Goal: Use online tool/utility: Utilize a website feature to perform a specific function

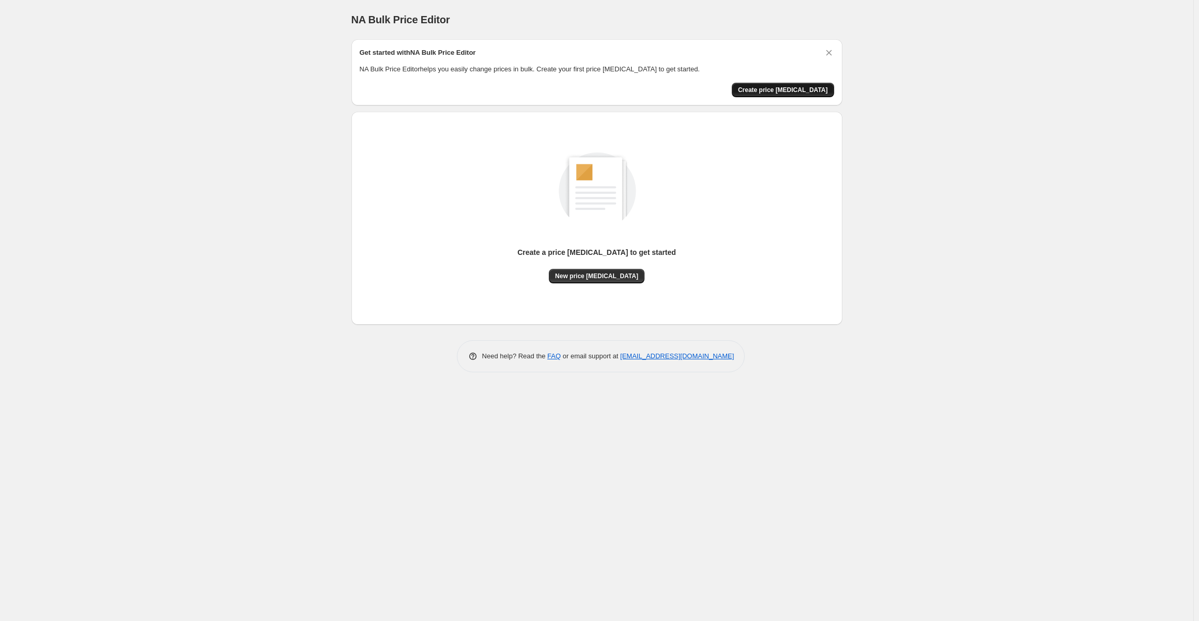
click at [797, 89] on span "Create price change job" at bounding box center [783, 90] width 90 height 8
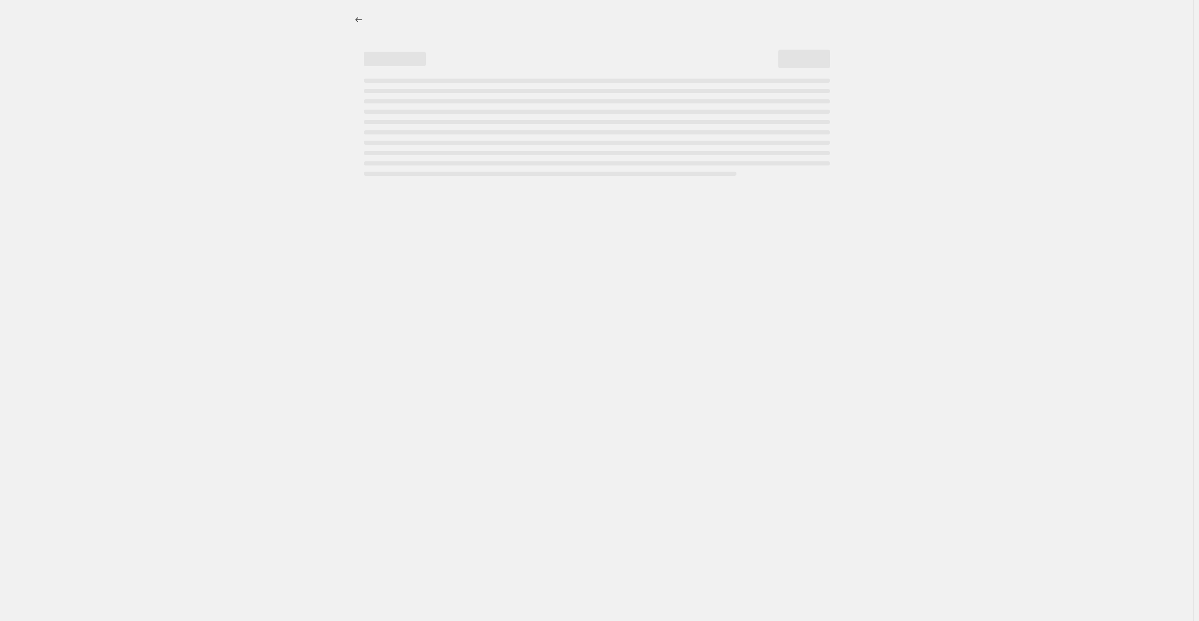
select select "percentage"
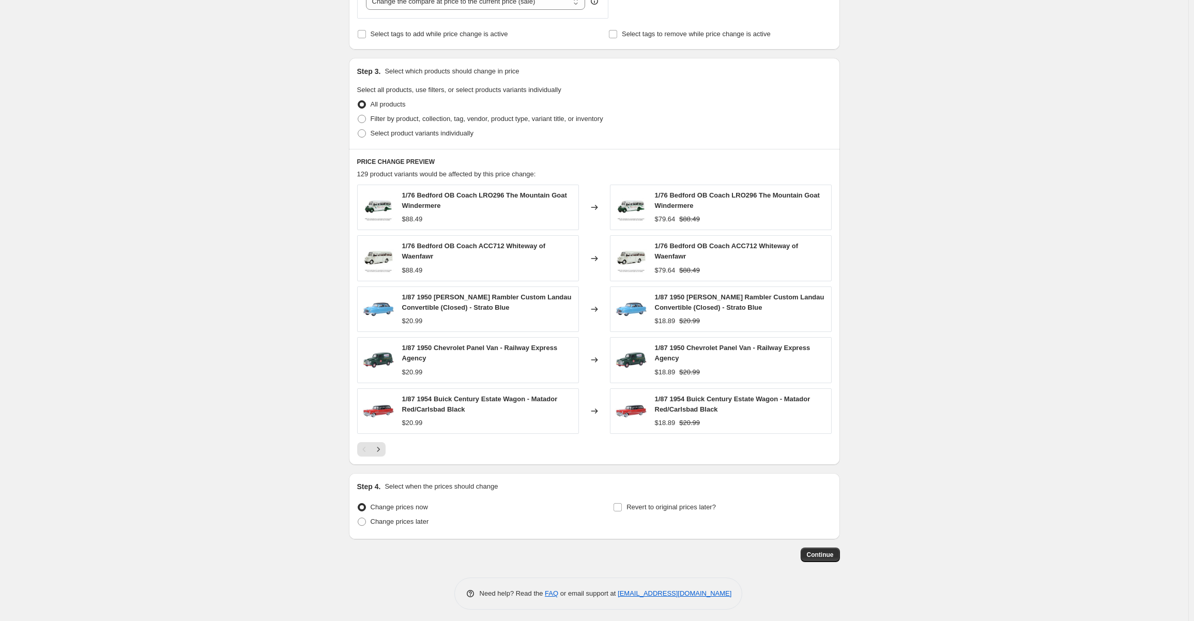
scroll to position [426, 0]
click at [830, 549] on span "Continue" at bounding box center [820, 553] width 27 height 8
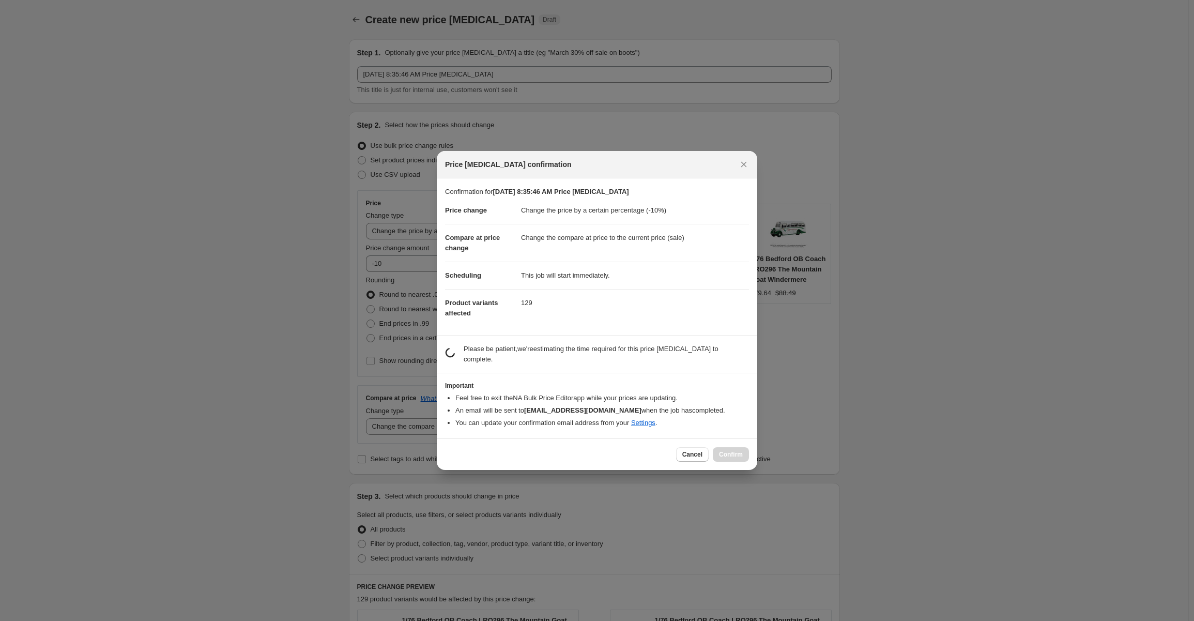
scroll to position [0, 0]
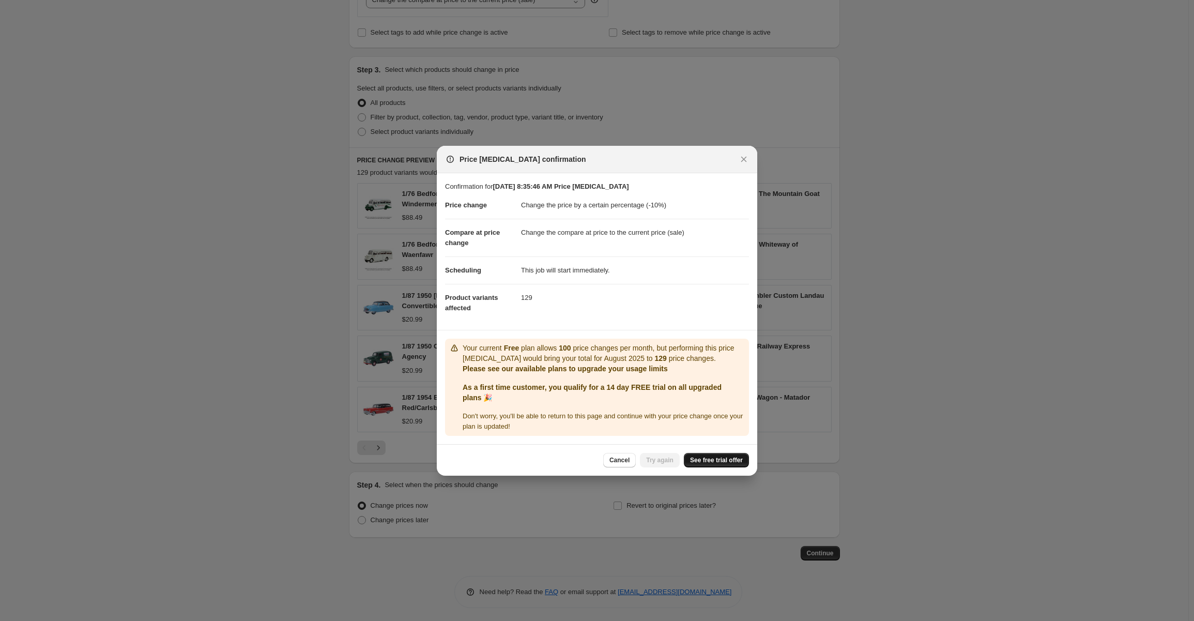
click at [716, 456] on span "See free trial offer" at bounding box center [716, 460] width 53 height 8
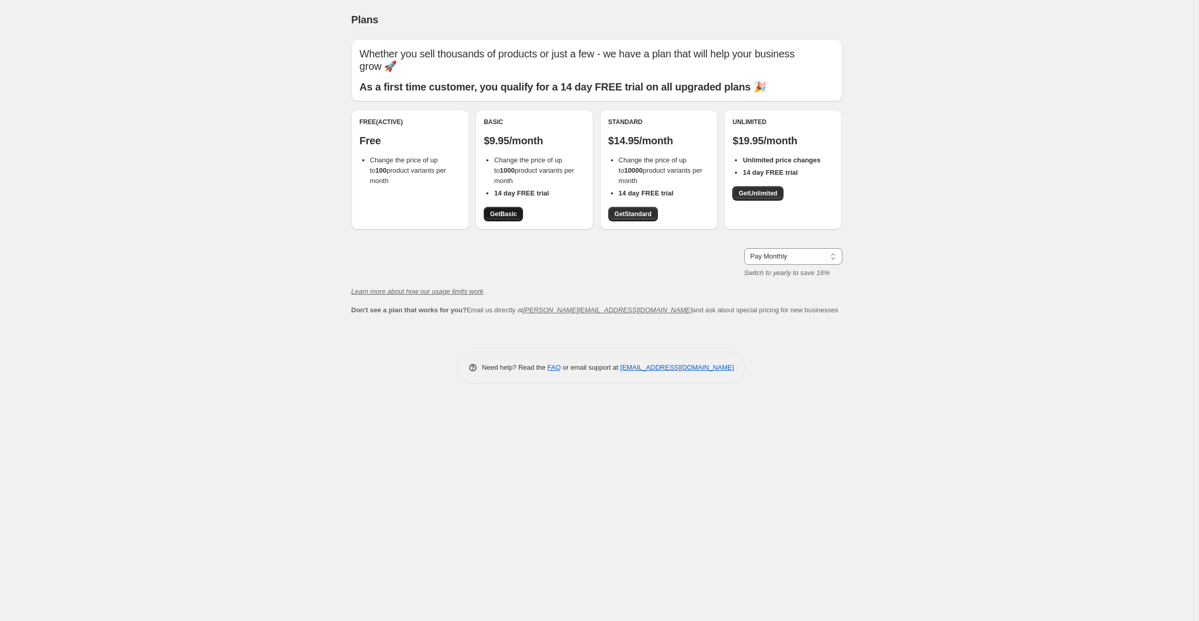
click at [503, 214] on span "Get Basic" at bounding box center [503, 214] width 27 height 8
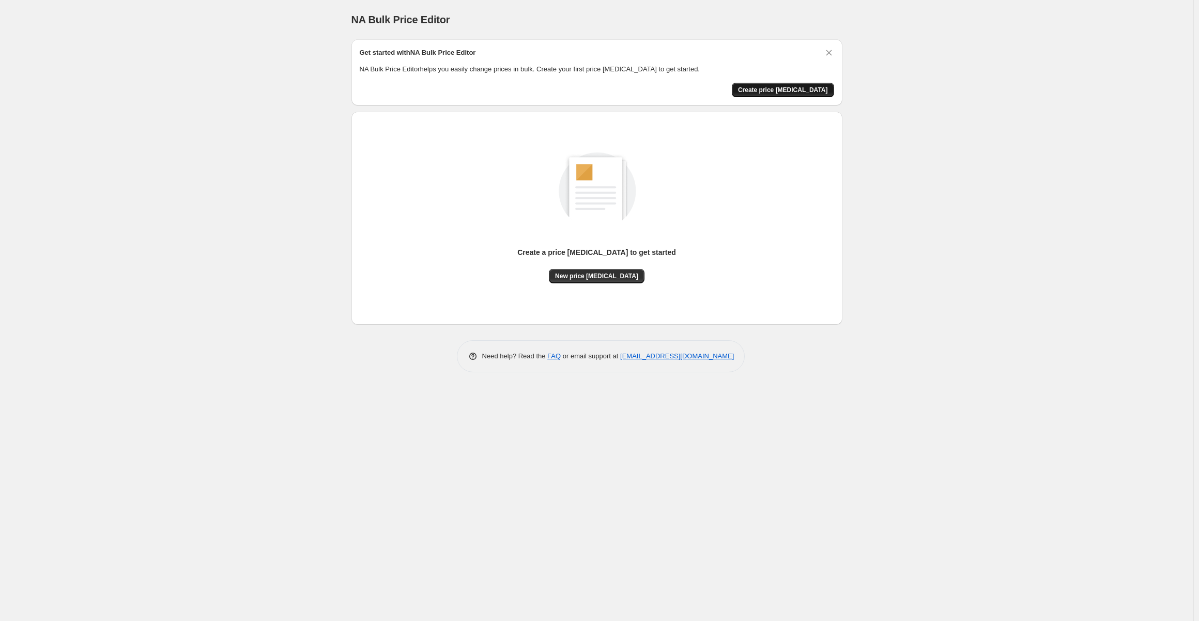
click at [807, 87] on span "Create price [MEDICAL_DATA]" at bounding box center [783, 90] width 90 height 8
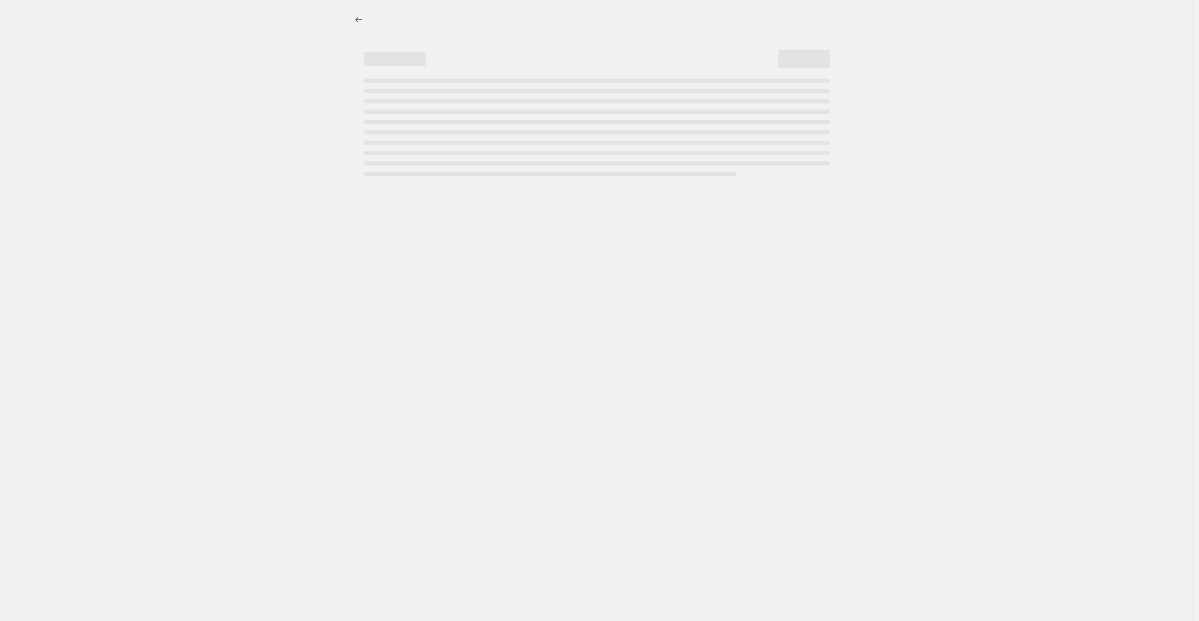
select select "percentage"
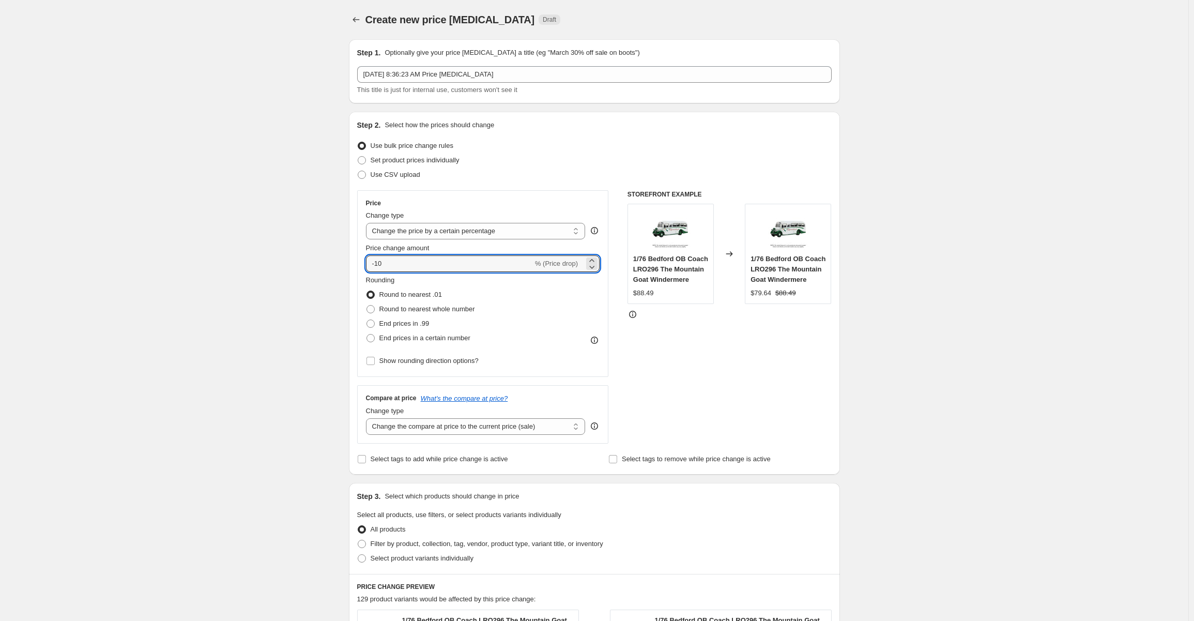
drag, startPoint x: 379, startPoint y: 263, endPoint x: 366, endPoint y: 262, distance: 13.4
click at [366, 262] on div "Price Change type Change the price to a certain amount Change the price by a ce…" at bounding box center [483, 283] width 252 height 187
click at [934, 314] on div "Create new price change job. This page is ready Create new price change job Dra…" at bounding box center [594, 525] width 1188 height 1050
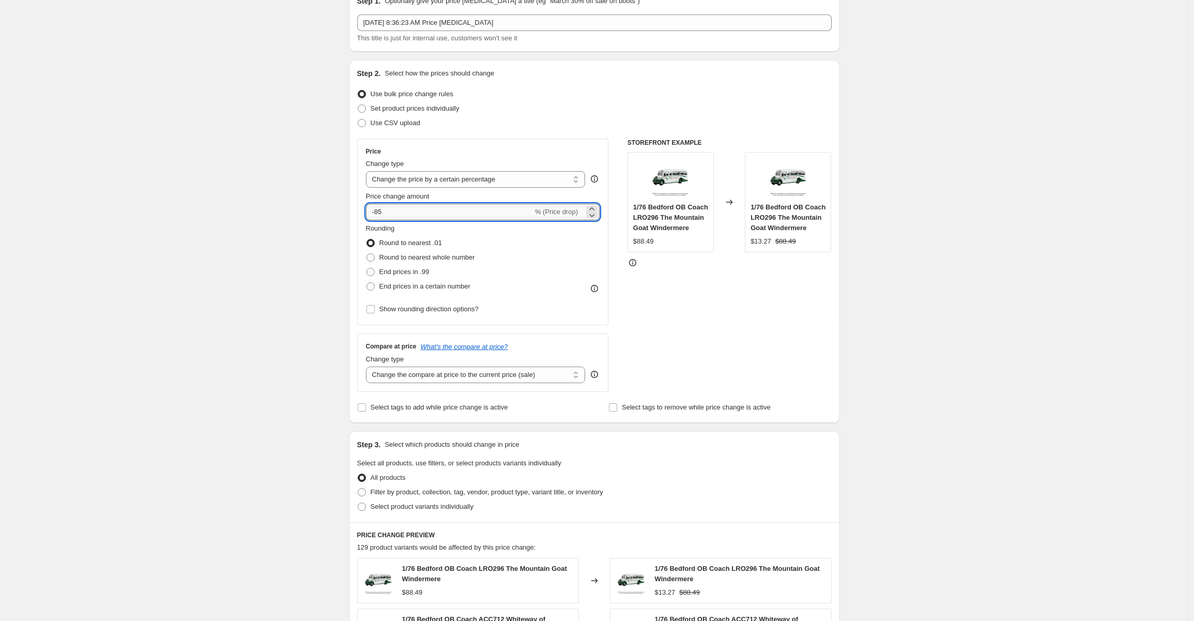
drag, startPoint x: 392, startPoint y: 212, endPoint x: 379, endPoint y: 212, distance: 13.4
click at [379, 212] on input "-85" at bounding box center [449, 212] width 167 height 17
type input "-8"
type input "-90"
click at [945, 321] on div "Create new price change job. This page is ready Create new price change job Dra…" at bounding box center [594, 473] width 1188 height 1050
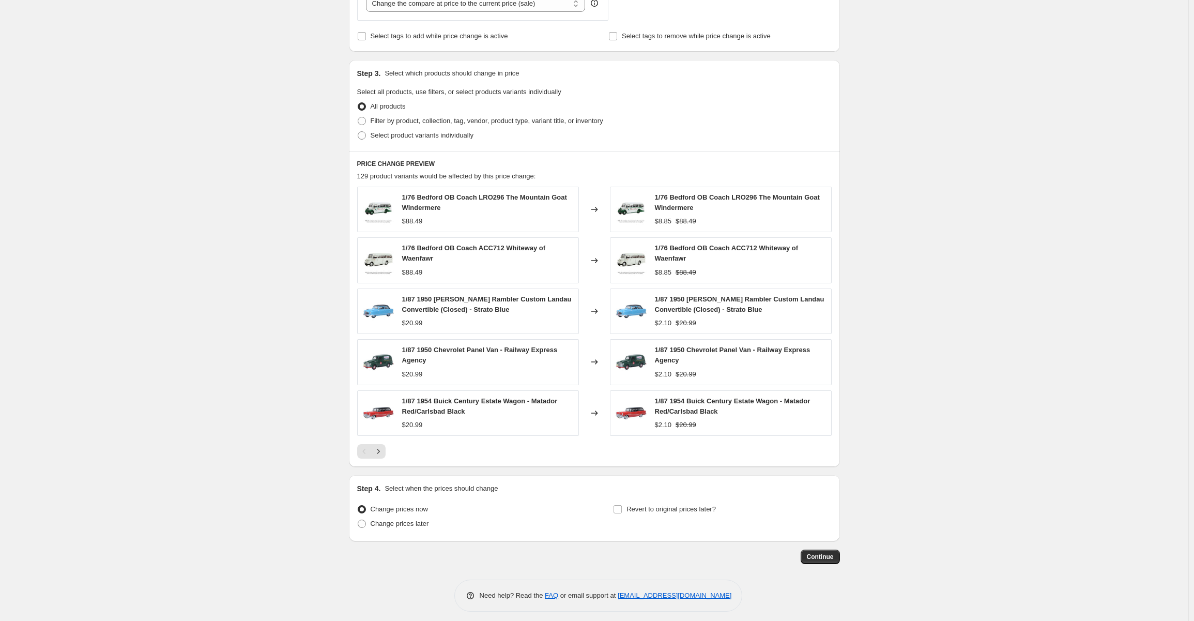
scroll to position [426, 0]
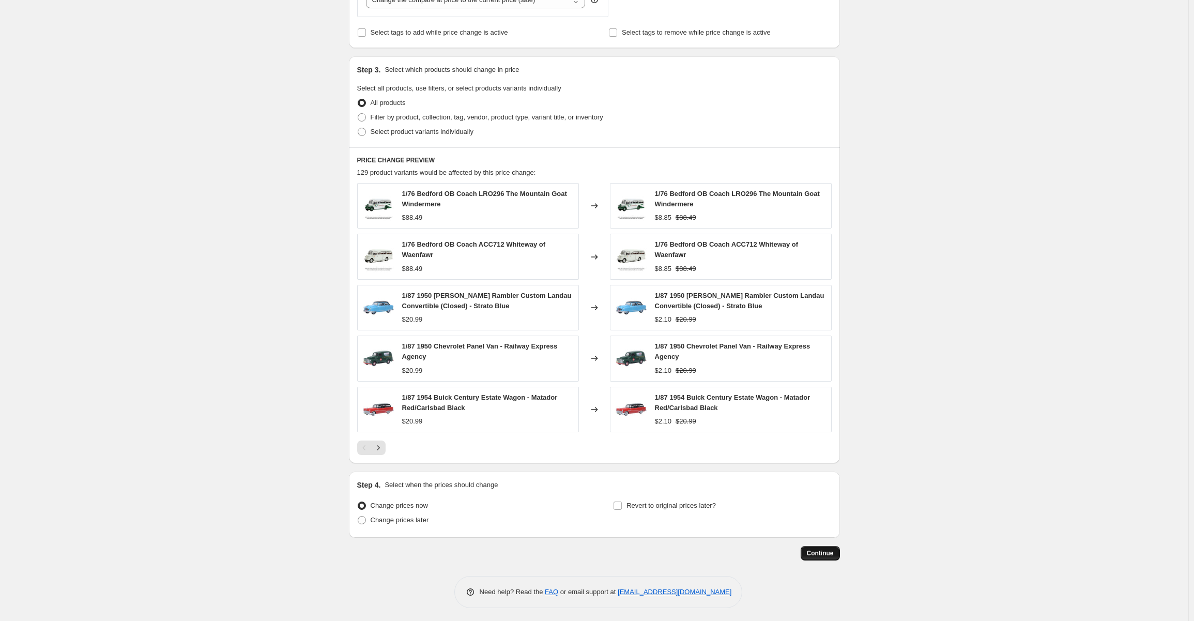
click at [822, 546] on button "Continue" at bounding box center [820, 553] width 39 height 14
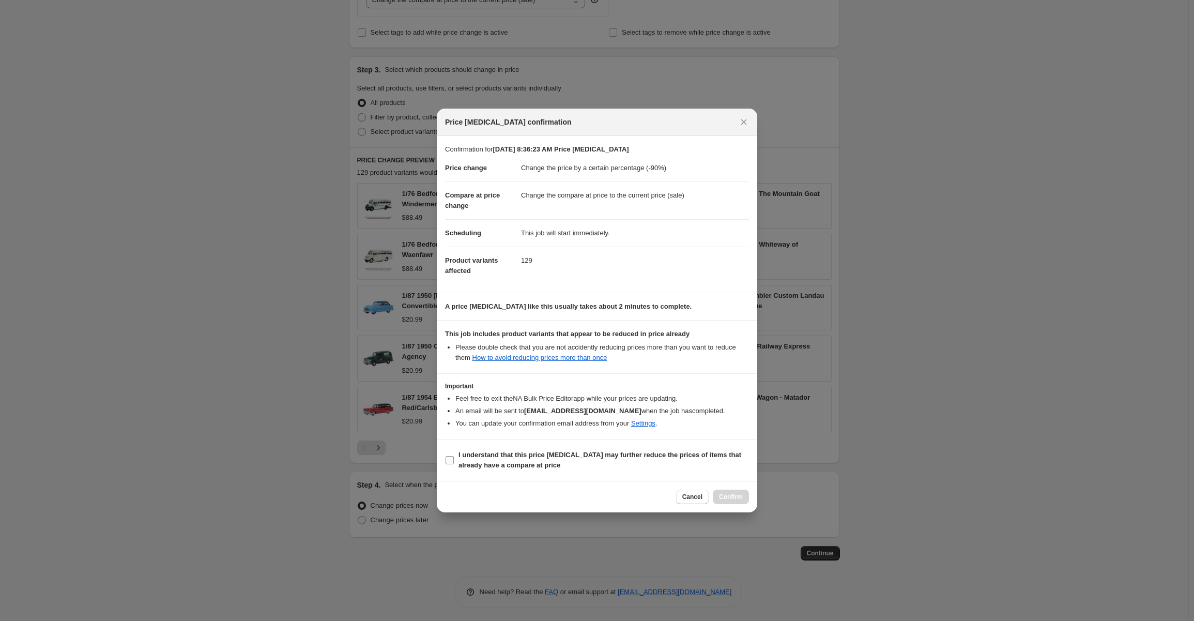
click at [449, 459] on input "I understand that this price change job may further reduce the prices of items …" at bounding box center [449, 460] width 8 height 8
checkbox input "true"
click at [732, 493] on span "Confirm" at bounding box center [731, 497] width 24 height 8
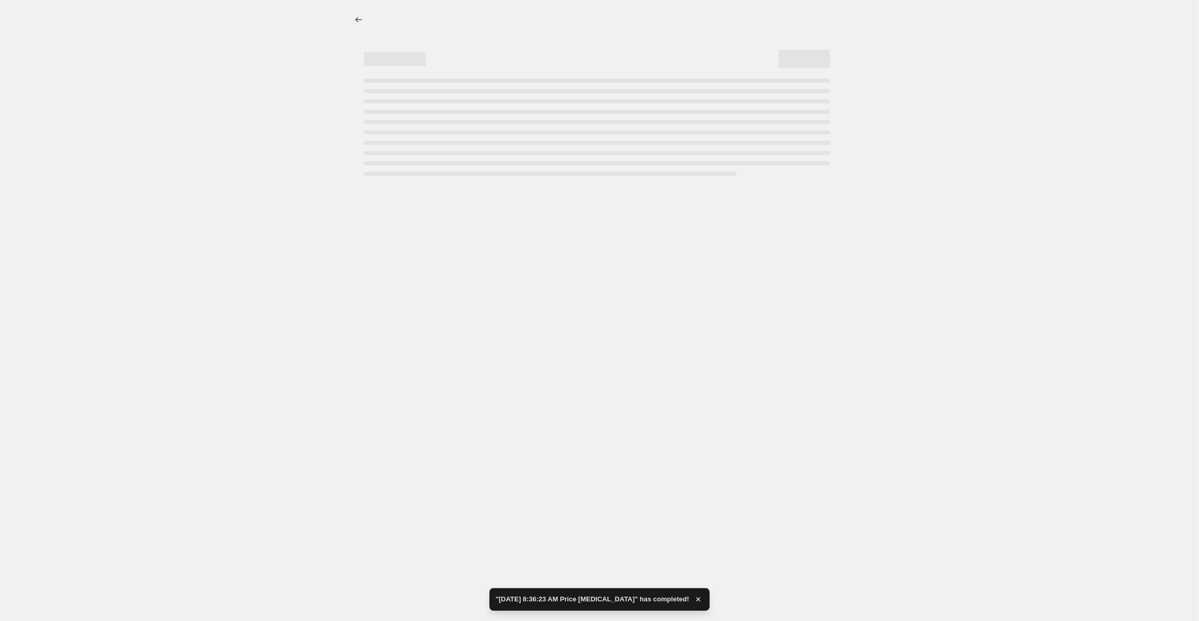
select select "percentage"
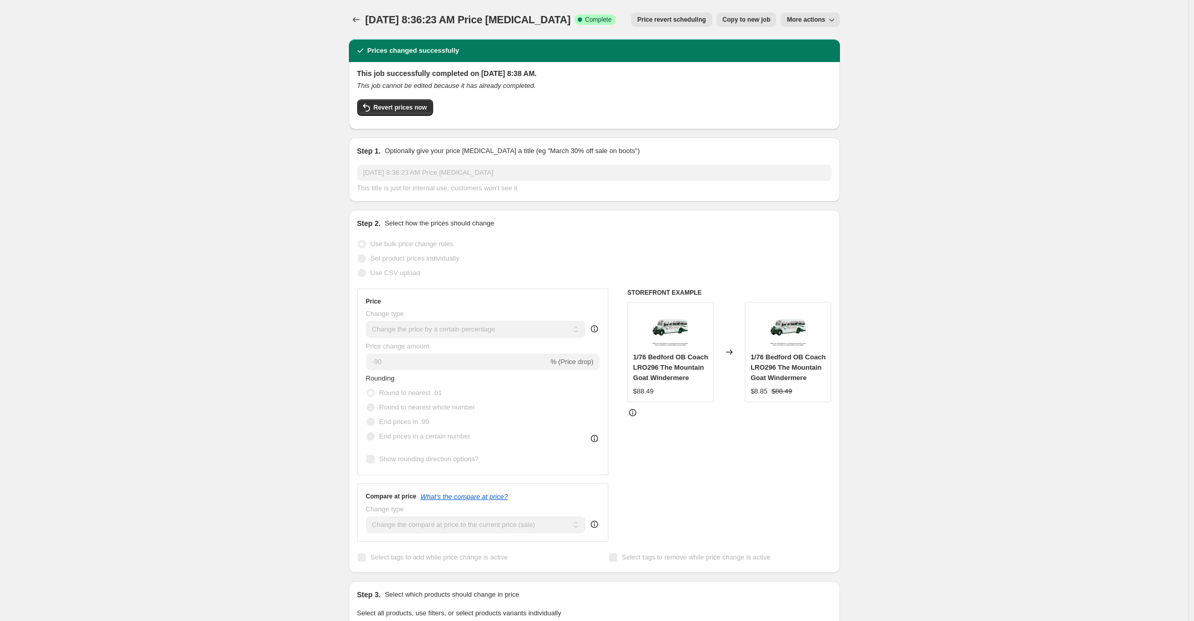
click at [914, 201] on div "Aug 17, 2025, 8:36:23 AM Price change job. This page is ready Aug 17, 2025, 8:3…" at bounding box center [594, 562] width 1188 height 1125
